Goal: Task Accomplishment & Management: Use online tool/utility

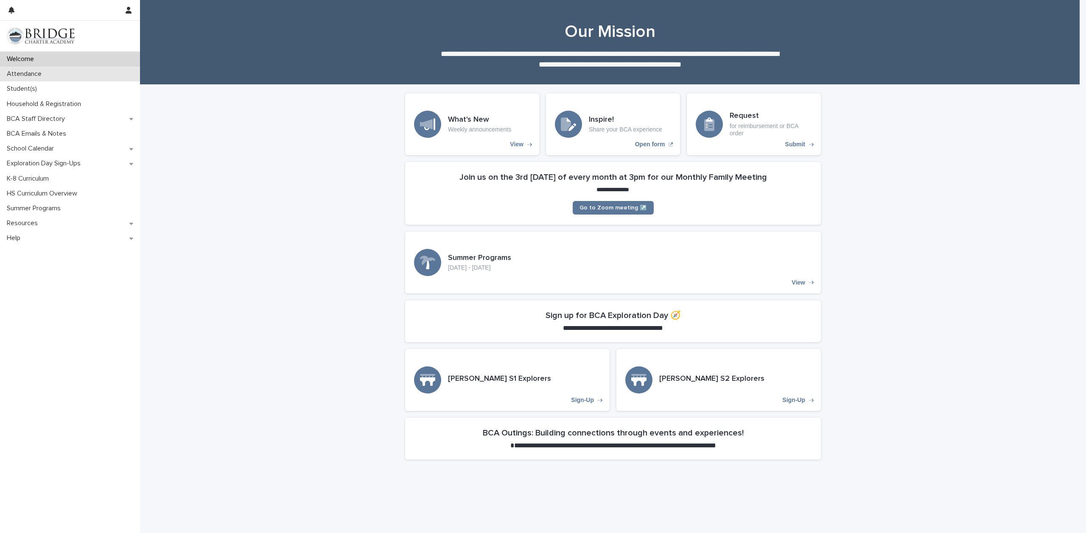
click at [14, 73] on p "Attendance" at bounding box center [25, 74] width 45 height 8
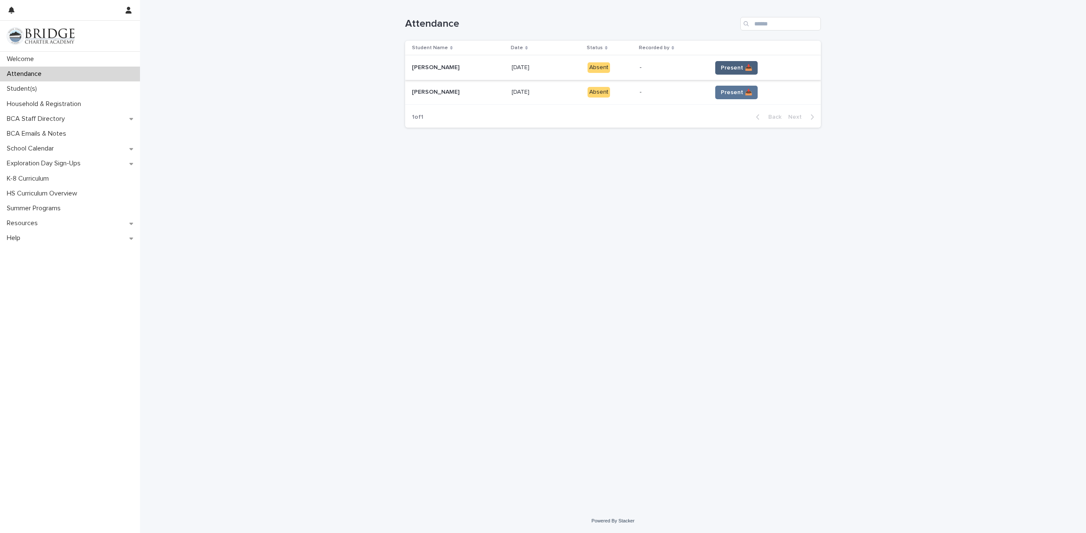
click at [730, 69] on span "Present 📥" at bounding box center [735, 68] width 31 height 8
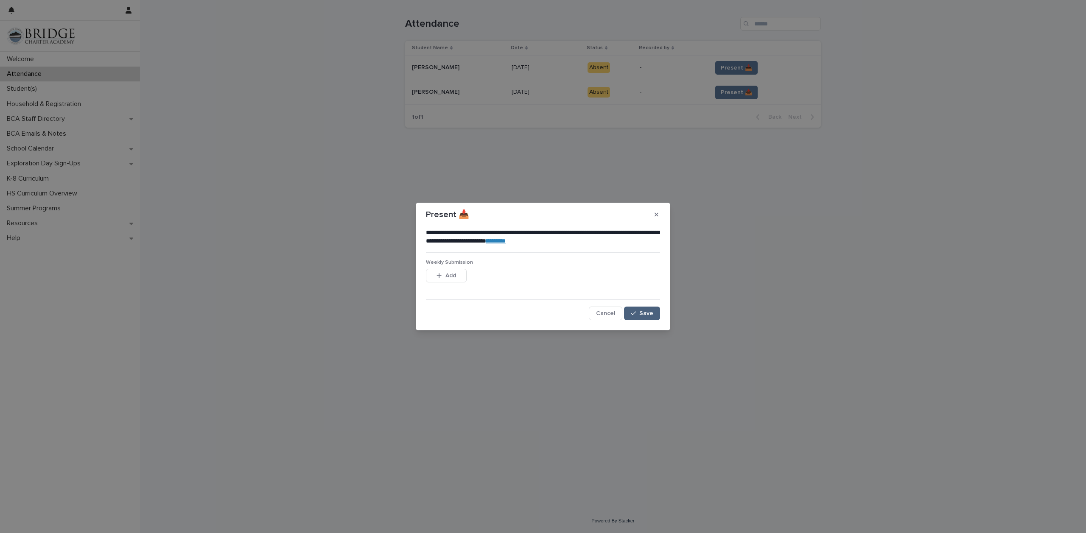
click at [650, 313] on span "Save" at bounding box center [646, 313] width 14 height 6
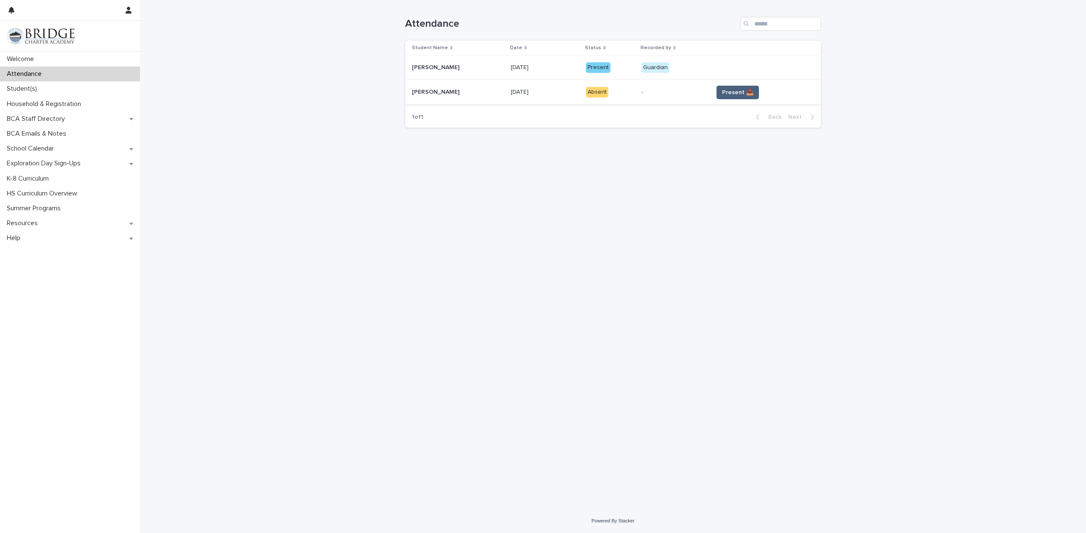
click at [730, 98] on button "Present 📥" at bounding box center [737, 93] width 42 height 14
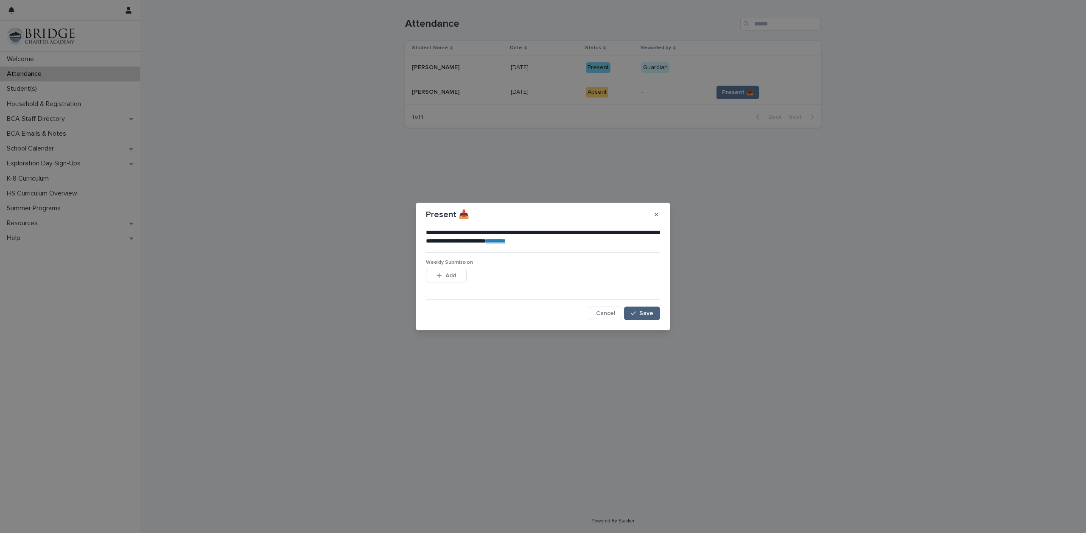
click at [642, 314] on span "Save" at bounding box center [646, 313] width 14 height 6
